Goal: Information Seeking & Learning: Learn about a topic

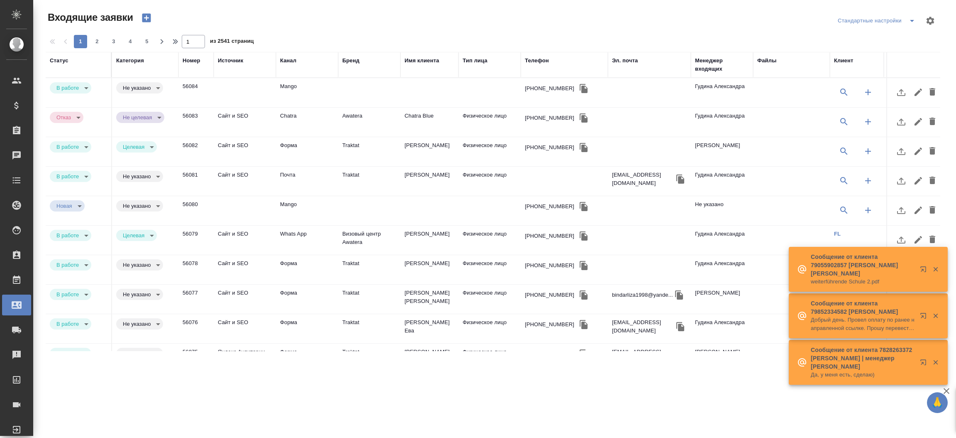
select select "RU"
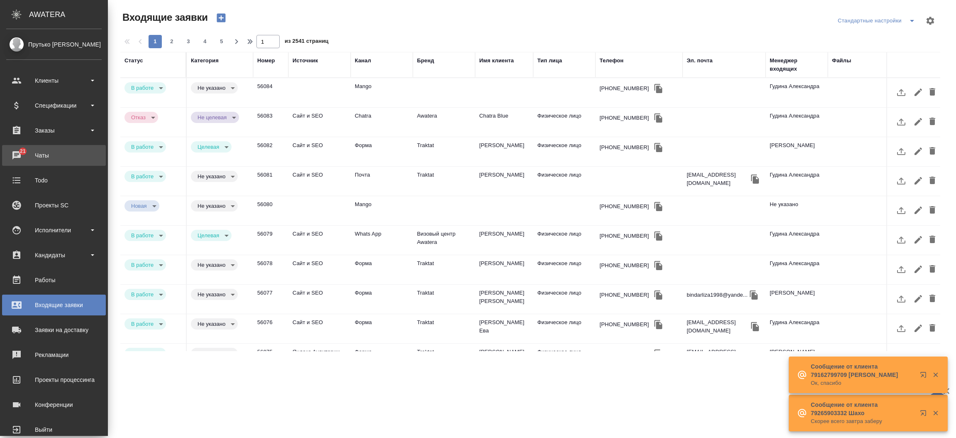
click at [13, 151] on div "Чаты" at bounding box center [53, 155] width 95 height 12
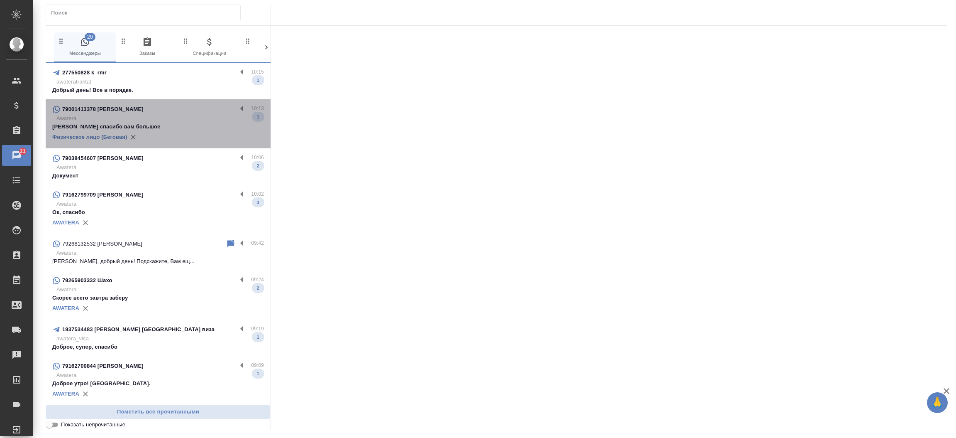
click at [159, 117] on p "Awatera" at bounding box center [160, 118] width 208 height 8
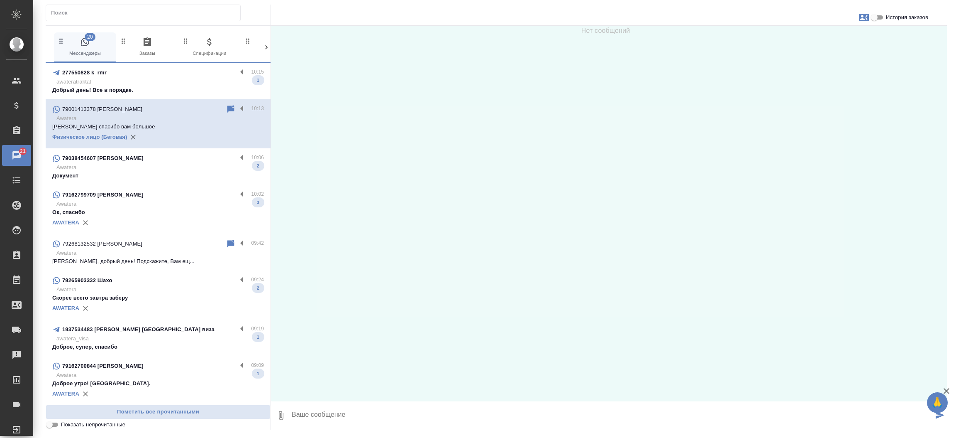
click at [137, 207] on p "Awatera" at bounding box center [160, 204] width 208 height 8
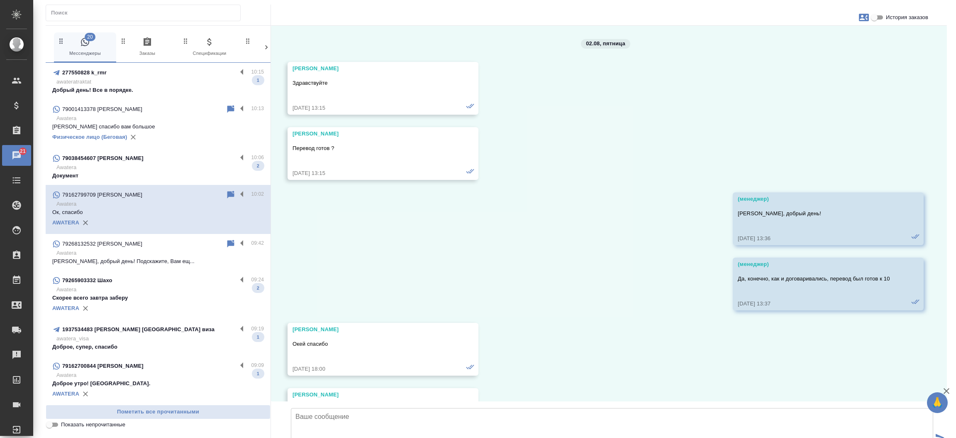
click at [137, 207] on p "Awatera" at bounding box center [160, 204] width 208 height 8
click at [133, 286] on p "Awatera" at bounding box center [160, 289] width 208 height 8
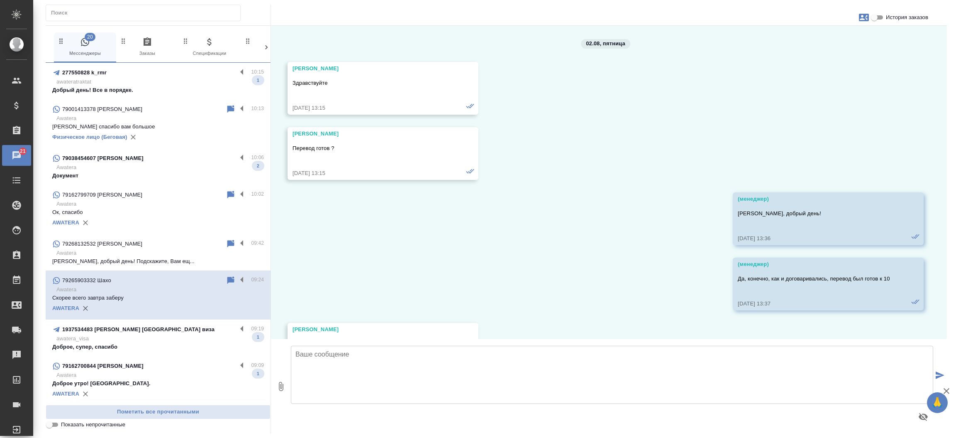
click at [121, 375] on p "Awatera" at bounding box center [160, 375] width 208 height 8
click at [105, 334] on div "1937534483 [PERSON_NAME] [GEOGRAPHIC_DATA] виза" at bounding box center [144, 329] width 185 height 10
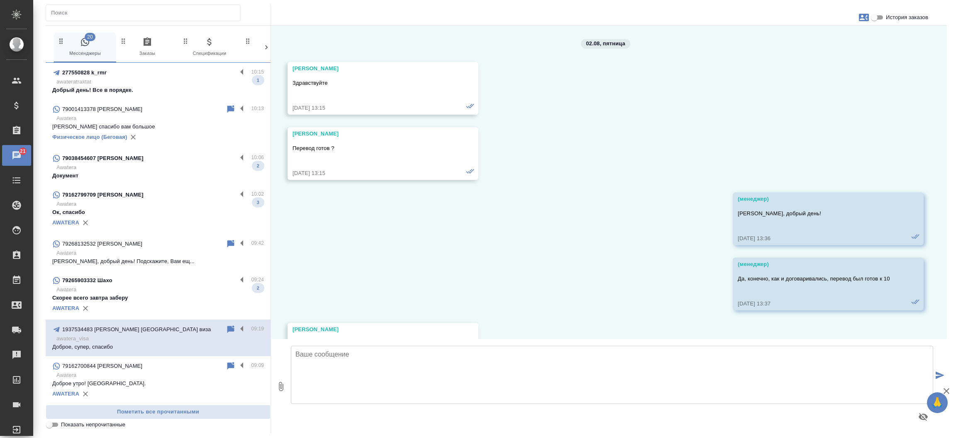
click at [118, 299] on p "Скорее всего завтра заберу" at bounding box center [158, 297] width 212 height 8
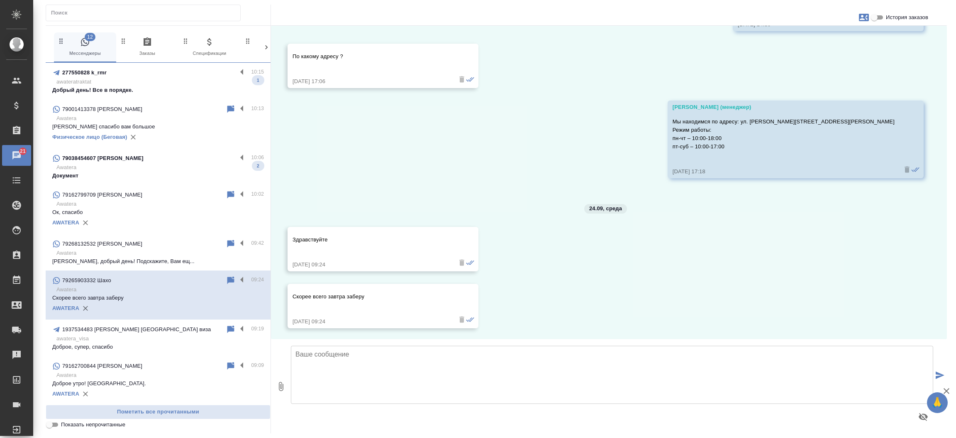
scroll to position [2352, 0]
click at [142, 97] on div "277550828 k_rmr 10:15 awateratraktat Добрый день! Все в порядке. 1" at bounding box center [158, 81] width 225 height 37
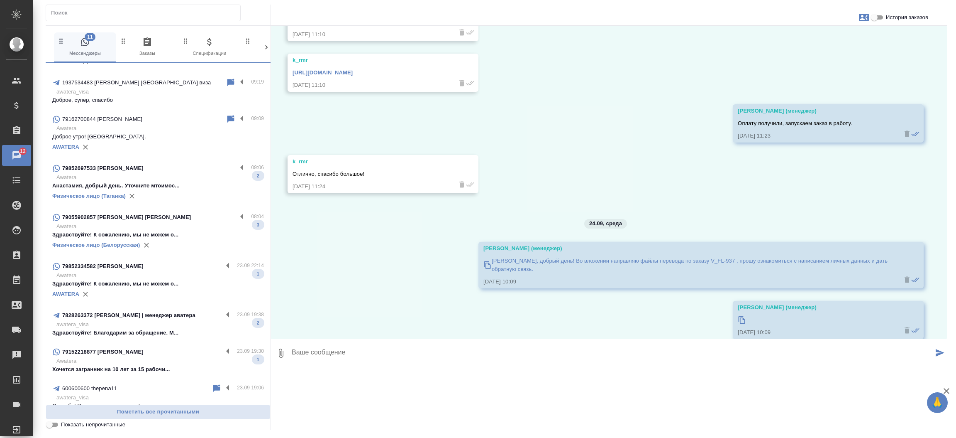
scroll to position [319, 0]
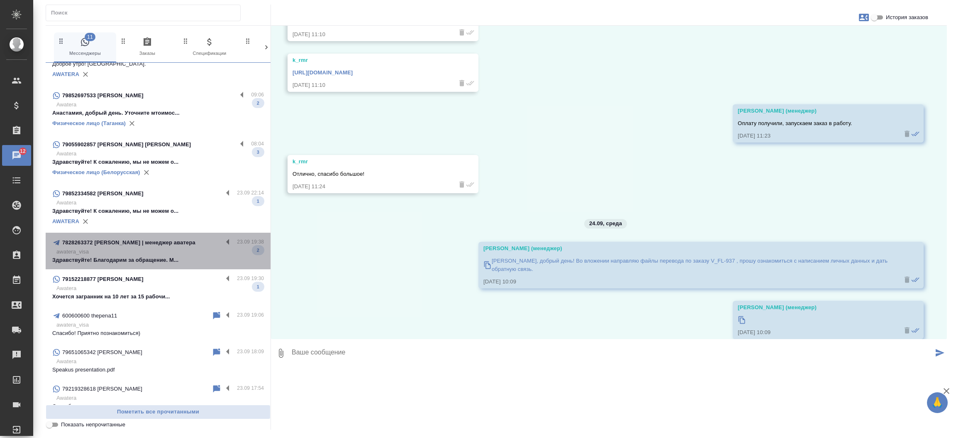
click at [160, 250] on p "awatera_visa" at bounding box center [160, 251] width 208 height 8
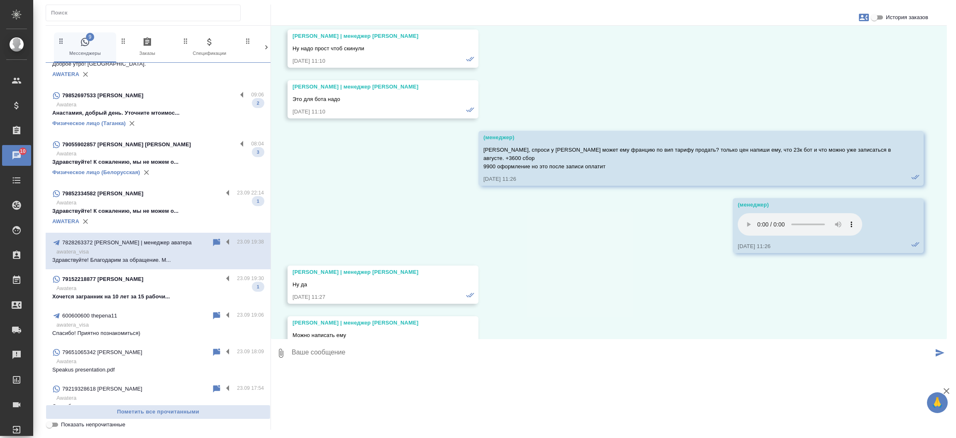
scroll to position [48336, 0]
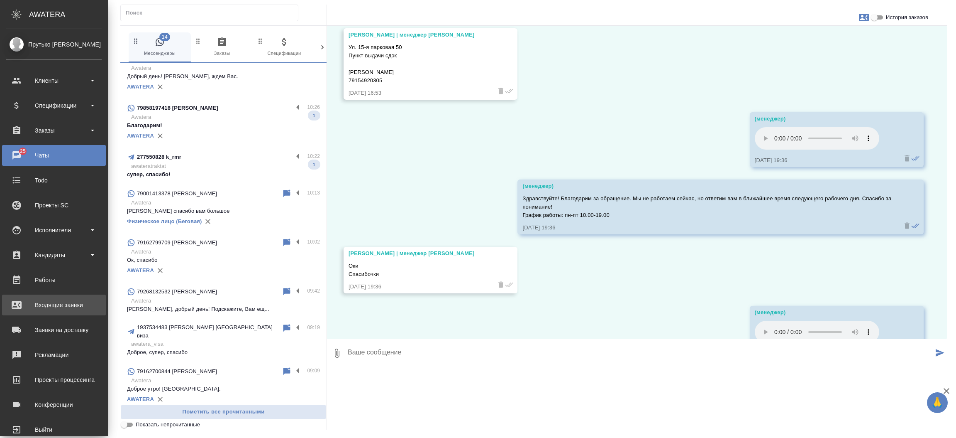
click at [16, 305] on div "Входящие заявки" at bounding box center [53, 304] width 95 height 12
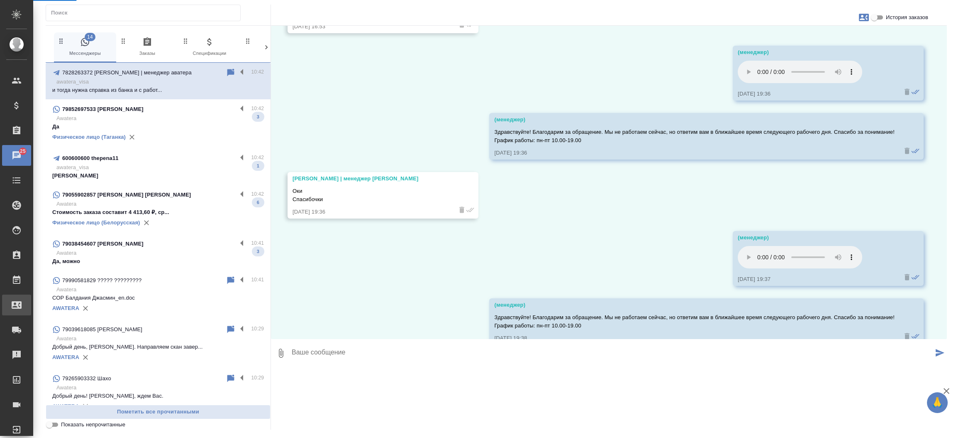
click at [16, 301] on div "Входящие заявки" at bounding box center [6, 304] width 21 height 12
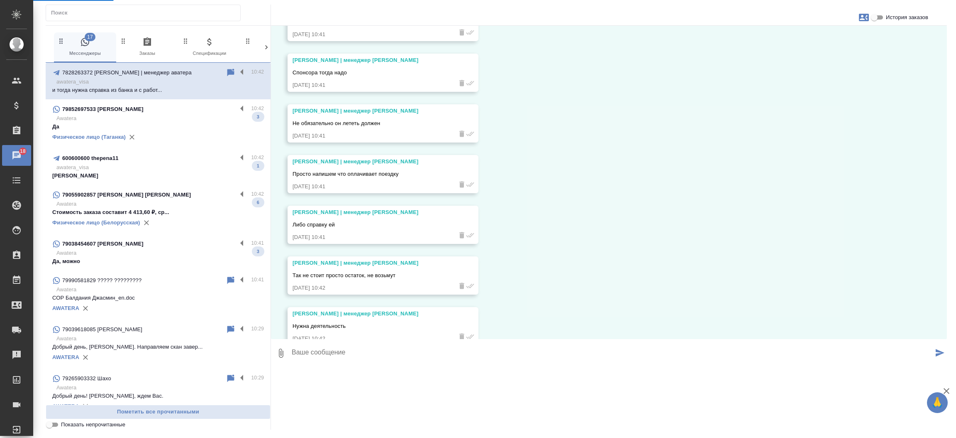
select select "RU"
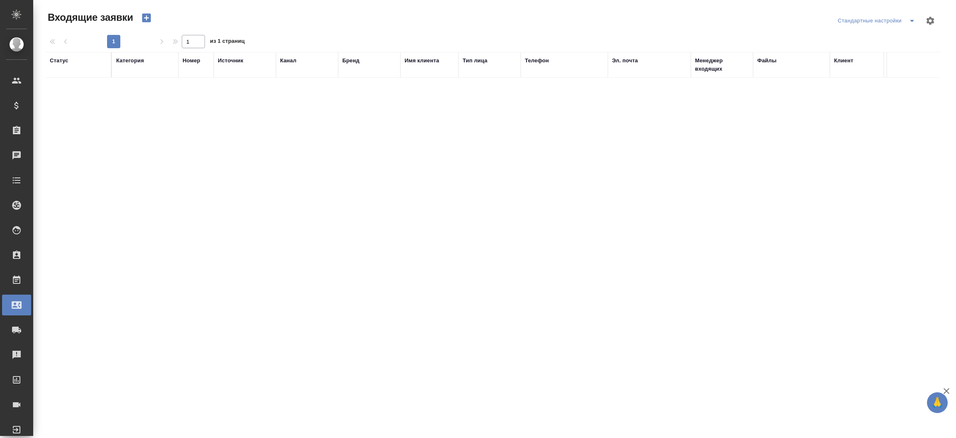
click at [18, 302] on icon at bounding box center [17, 304] width 10 height 7
drag, startPoint x: 41, startPoint y: 301, endPoint x: 18, endPoint y: 302, distance: 23.3
click at [18, 302] on icon at bounding box center [17, 304] width 10 height 7
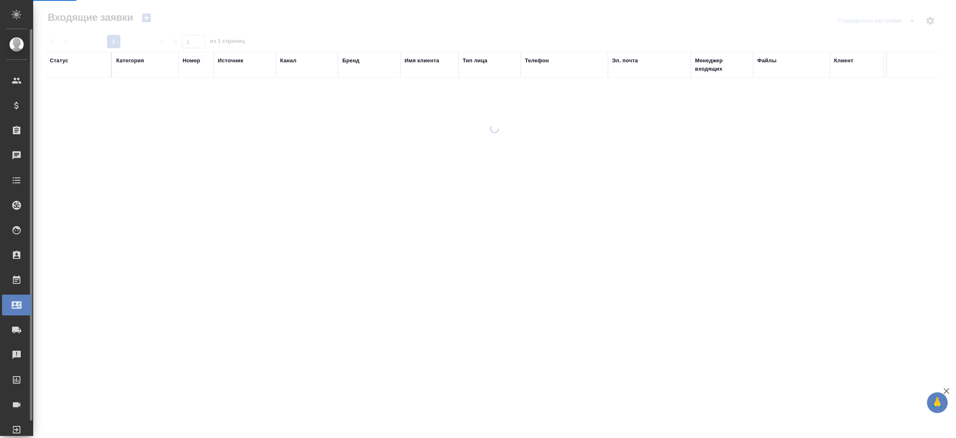
click at [18, 302] on icon at bounding box center [17, 304] width 10 height 7
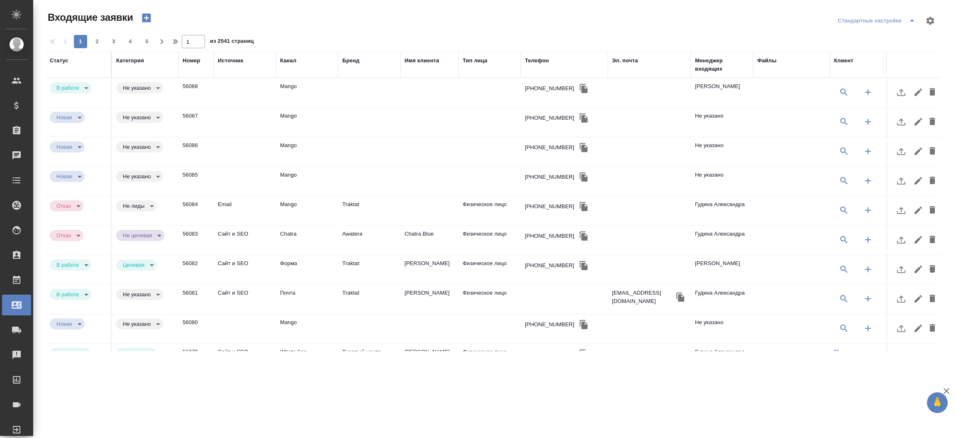
click at [285, 84] on td "Mango" at bounding box center [307, 92] width 62 height 29
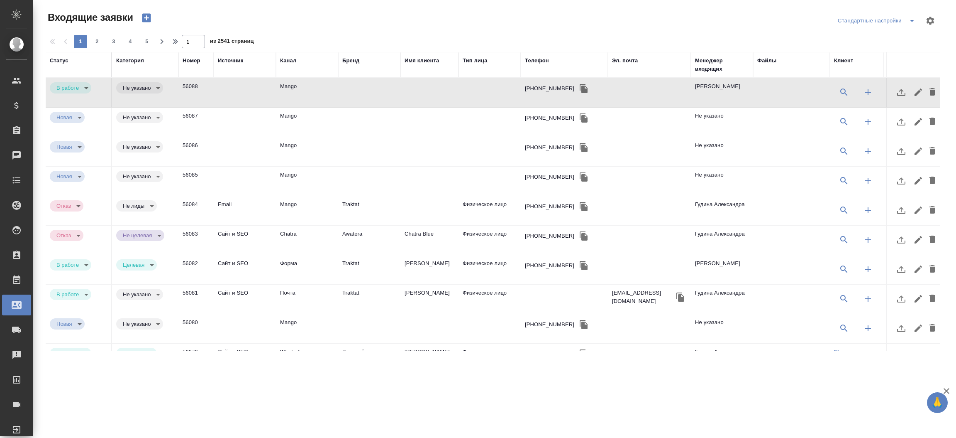
click at [285, 84] on td "Mango" at bounding box center [307, 92] width 62 height 29
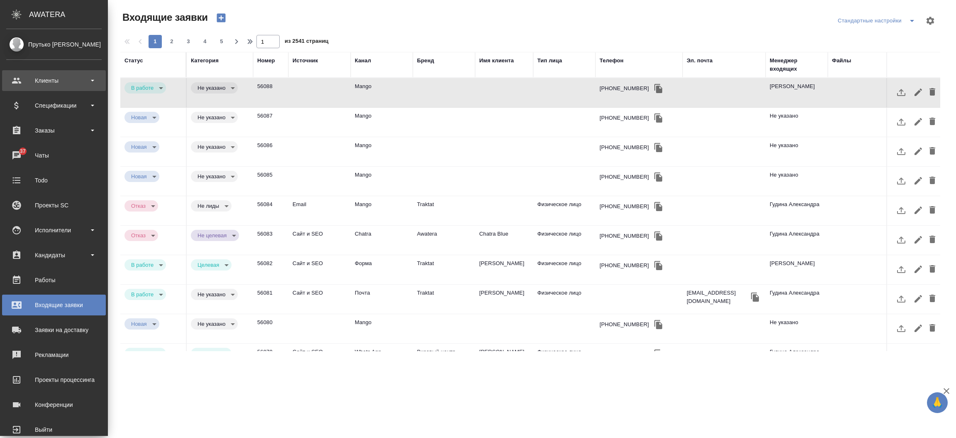
click at [42, 83] on div "Клиенты" at bounding box center [53, 80] width 95 height 12
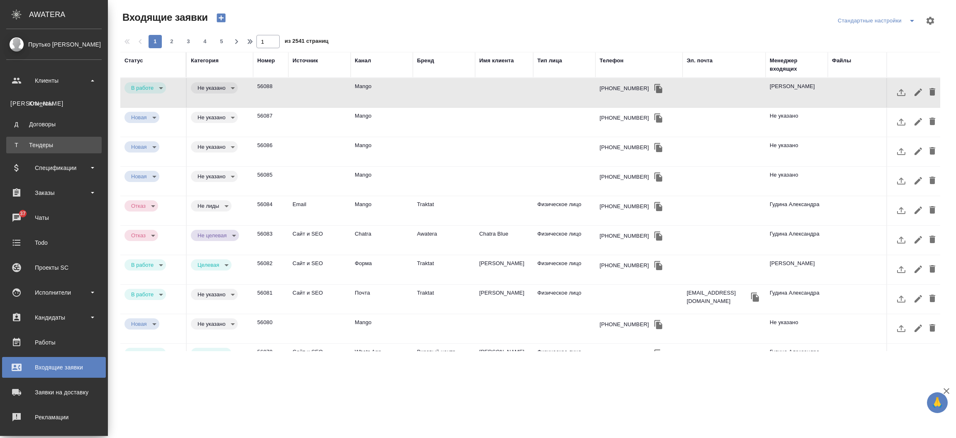
click at [38, 142] on div "Тендеры" at bounding box center [53, 145] width 87 height 8
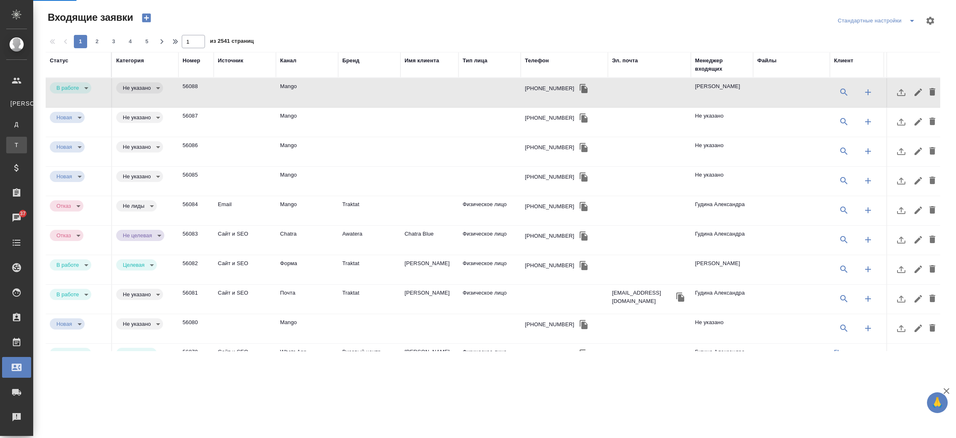
click at [12, 142] on div "Тендеры" at bounding box center [6, 145] width 12 height 8
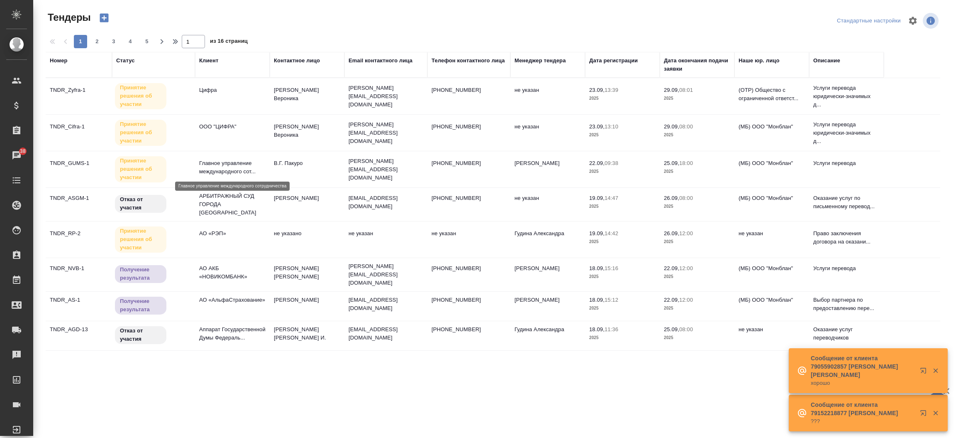
click at [214, 168] on p "Главное управление международного сот..." at bounding box center [232, 167] width 66 height 17
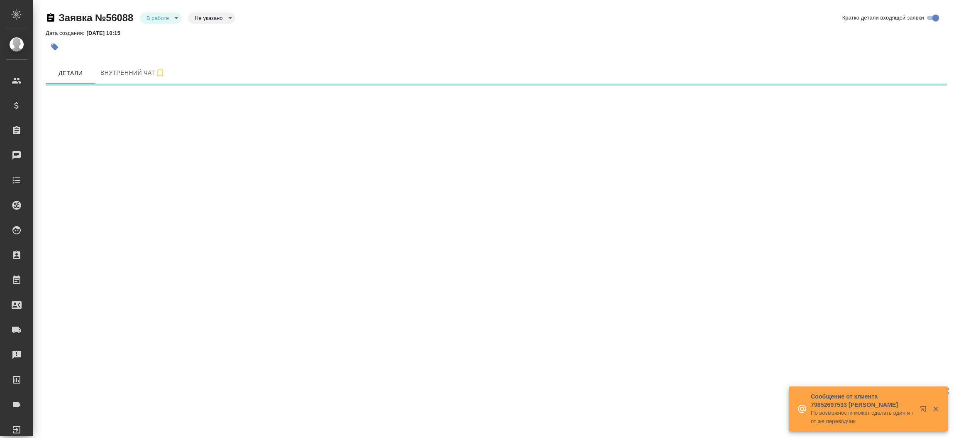
select select "RU"
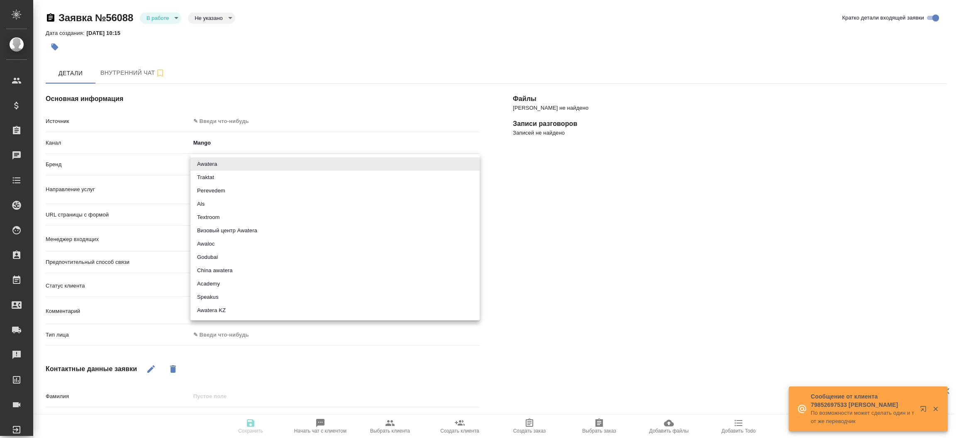
click at [218, 168] on body "🙏 .cls-1 fill:#fff; AWATERA [PERSON_NAME]prutko Клиенты Спецификации Заказы Чат…" at bounding box center [478, 219] width 956 height 438
click at [565, 278] on div at bounding box center [478, 219] width 956 height 438
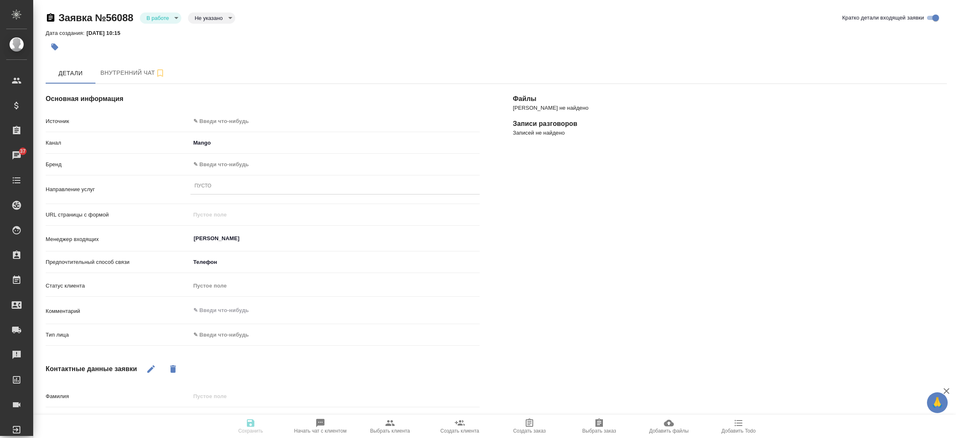
type textarea "x"
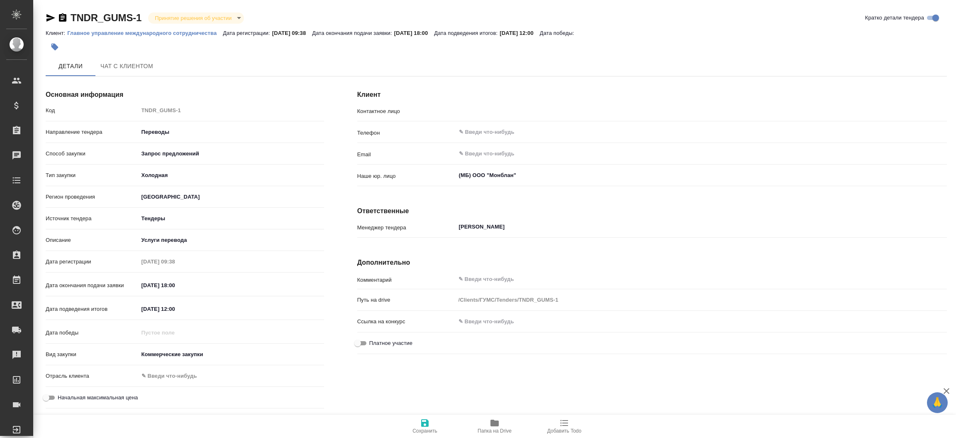
type input "В.Г. Пакуро"
